Goal: Task Accomplishment & Management: Manage account settings

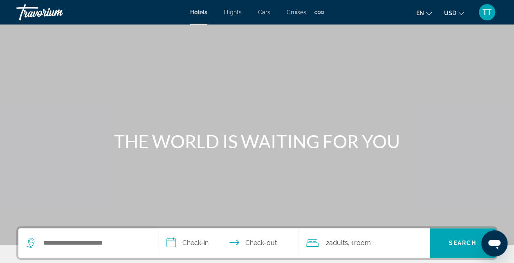
click at [488, 10] on span "TT" at bounding box center [487, 12] width 9 height 8
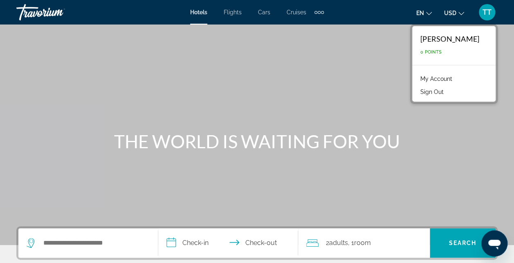
click at [456, 79] on link "My Account" at bounding box center [436, 79] width 40 height 11
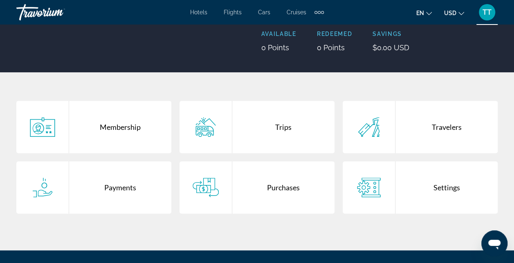
scroll to position [108, 0]
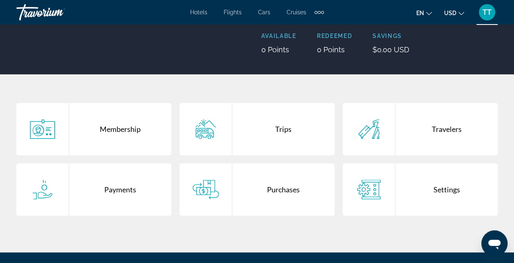
click at [272, 130] on div "Trips" at bounding box center [283, 129] width 102 height 52
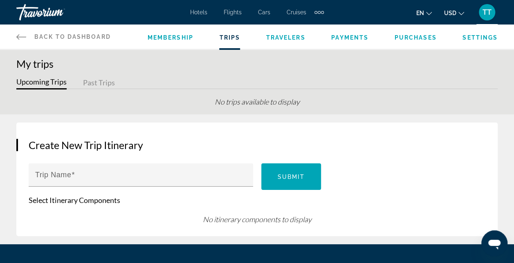
click at [83, 83] on button "Past Trips" at bounding box center [99, 83] width 32 height 13
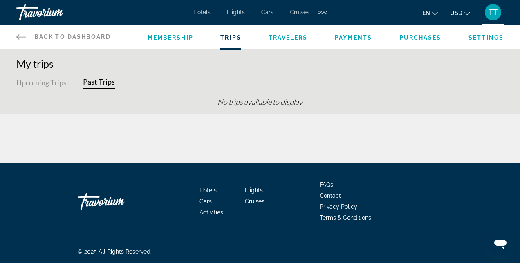
click at [46, 79] on button "Upcoming Trips" at bounding box center [41, 83] width 50 height 13
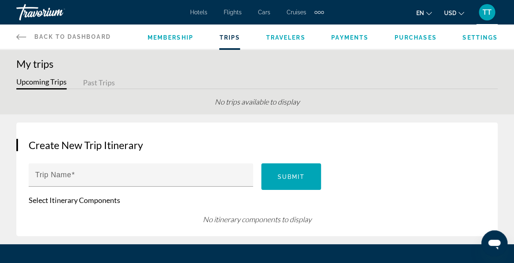
click at [97, 83] on button "Past Trips" at bounding box center [99, 83] width 32 height 13
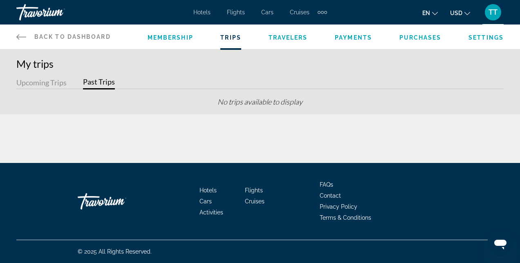
click at [53, 77] on button "Upcoming Trips" at bounding box center [41, 83] width 50 height 13
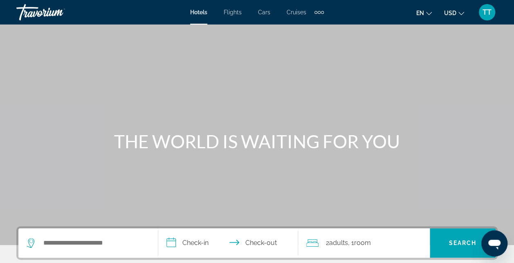
click at [490, 17] on div "TT" at bounding box center [487, 12] width 16 height 16
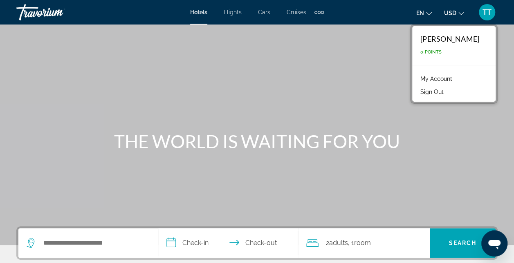
click at [454, 76] on link "My Account" at bounding box center [436, 79] width 40 height 11
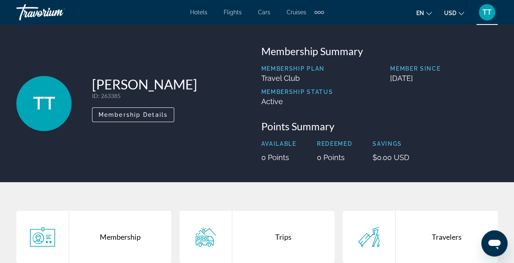
scroll to position [127, 0]
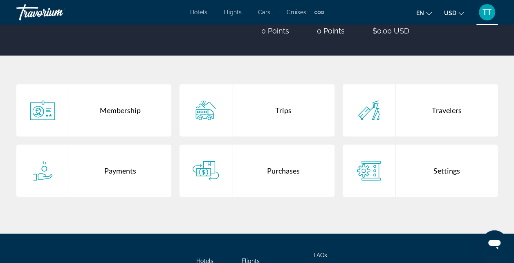
click at [281, 174] on div "Purchases" at bounding box center [283, 171] width 102 height 52
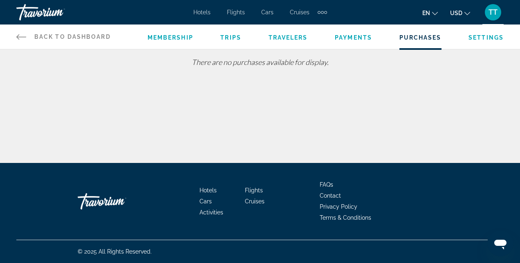
click at [356, 40] on span "Payments" at bounding box center [353, 37] width 37 height 7
